Goal: Find specific page/section: Find specific page/section

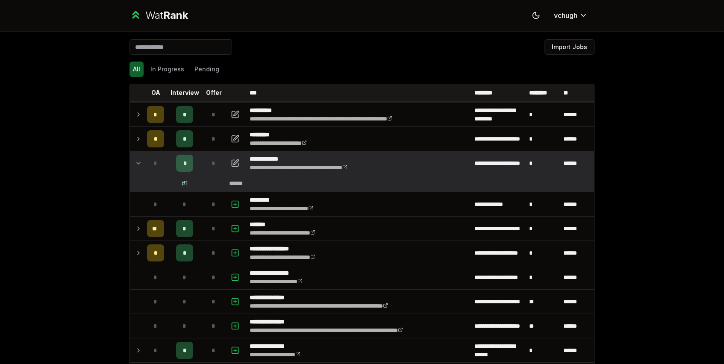
scroll to position [24, 0]
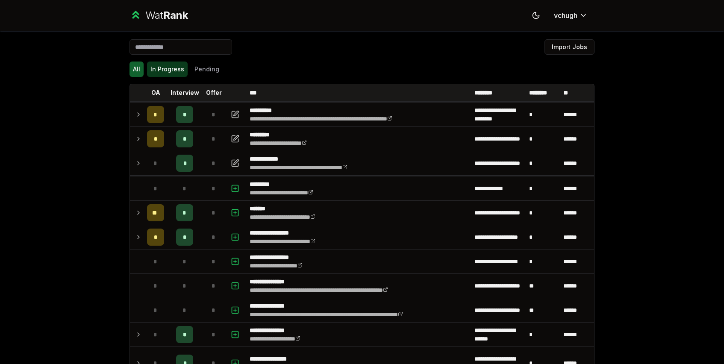
click at [173, 64] on button "In Progress" at bounding box center [167, 69] width 41 height 15
